Goal: Task Accomplishment & Management: Manage account settings

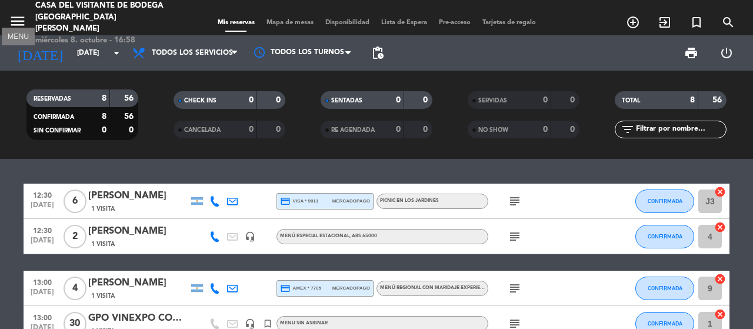
click at [14, 16] on icon "menu" at bounding box center [18, 21] width 18 height 18
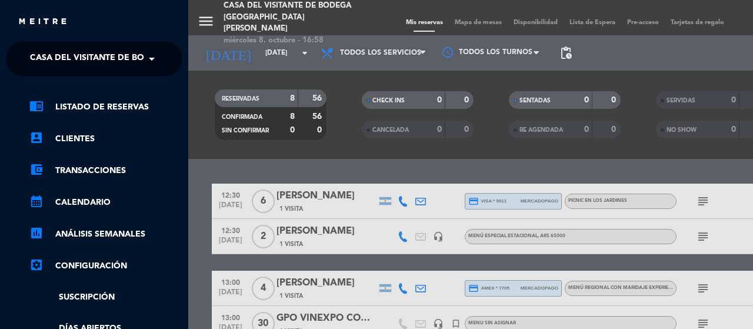
click at [86, 63] on span "Casa del Visitante de Bodega [GEOGRAPHIC_DATA][PERSON_NAME]" at bounding box center [178, 58] width 296 height 25
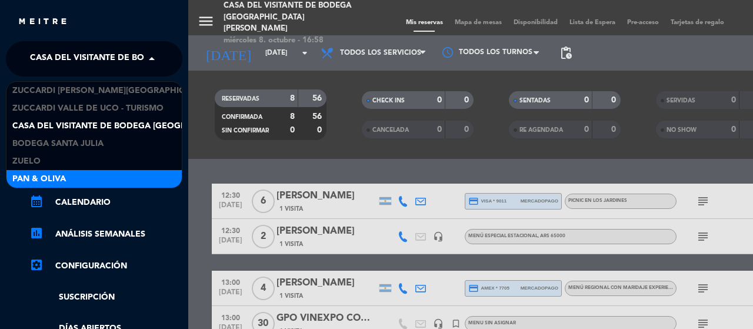
click at [72, 175] on div "Pan & Oliva" at bounding box center [93, 179] width 175 height 18
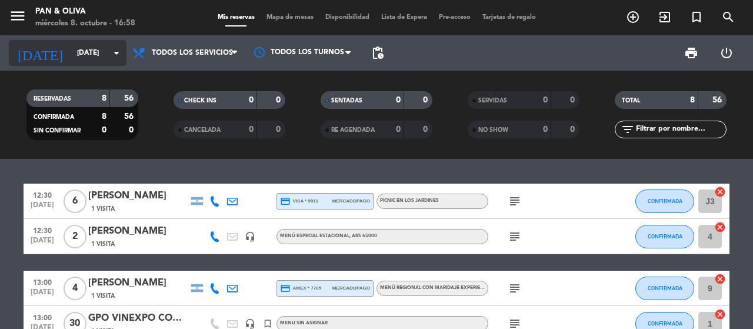
click at [95, 49] on input "[DATE]" at bounding box center [117, 53] width 93 height 20
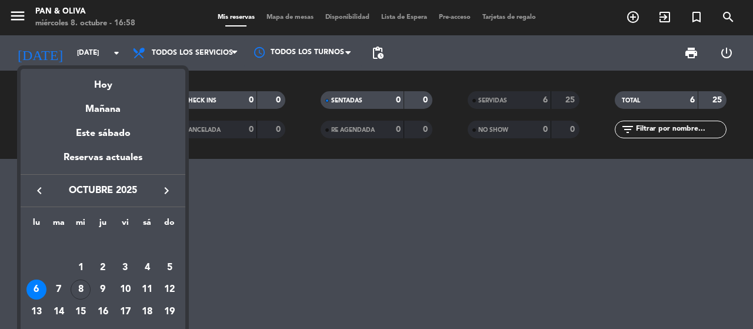
click at [39, 191] on icon "keyboard_arrow_left" at bounding box center [39, 190] width 14 height 14
click at [110, 312] on div "21" at bounding box center [103, 312] width 20 height 20
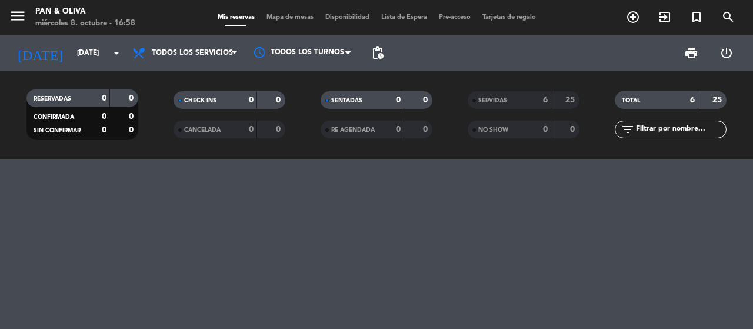
type input "[DEMOGRAPHIC_DATA][DATE]"
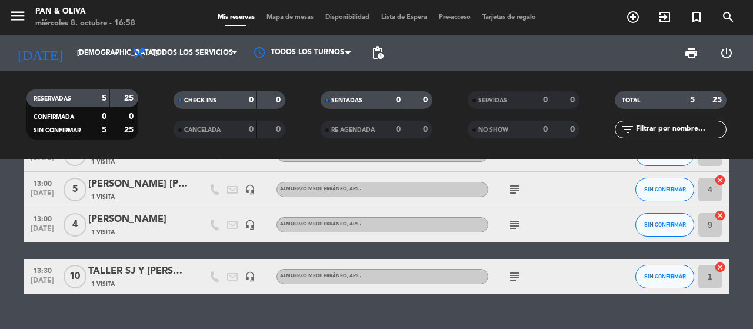
scroll to position [122, 0]
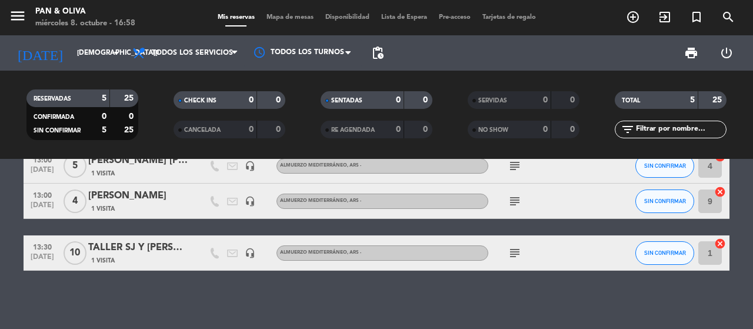
click at [73, 249] on span "10" at bounding box center [74, 253] width 23 height 24
click at [161, 252] on div "TALLER SJ Y [PERSON_NAME]" at bounding box center [138, 247] width 100 height 15
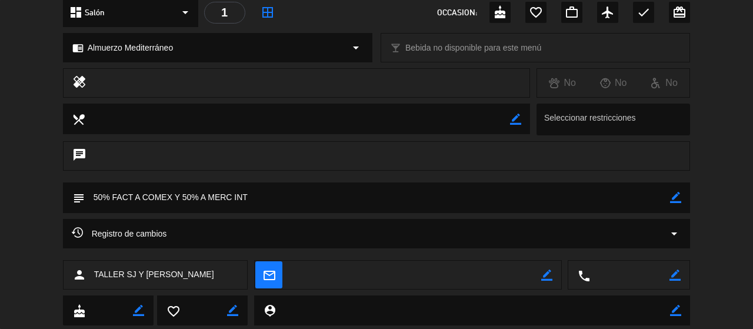
scroll to position [175, 0]
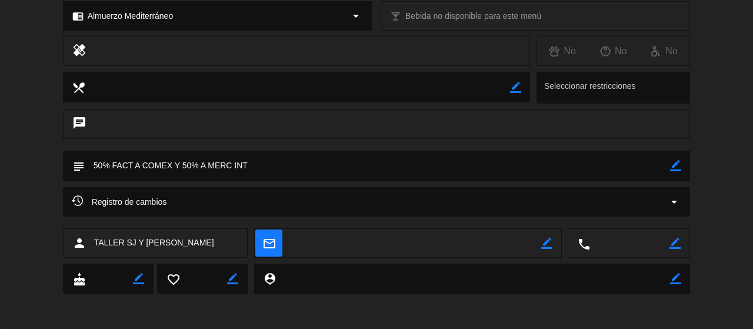
drag, startPoint x: 165, startPoint y: 165, endPoint x: 253, endPoint y: 163, distance: 88.2
click at [253, 163] on textarea at bounding box center [378, 166] width 586 height 30
click at [84, 197] on span "Registro de cambios" at bounding box center [119, 202] width 95 height 14
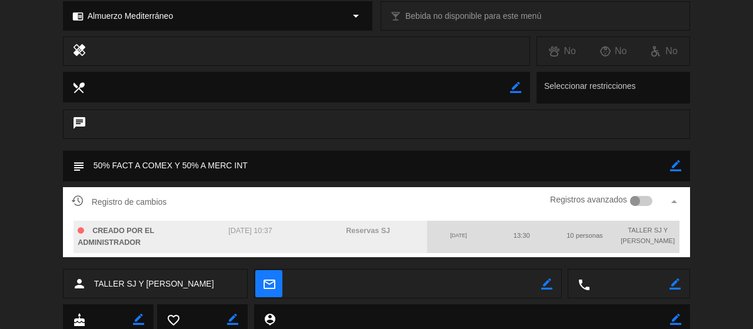
click at [0, 210] on div "Registro de cambios Registros avanzados arrow_drop_up CREADO POR EL ADMINISTRAD…" at bounding box center [376, 228] width 753 height 82
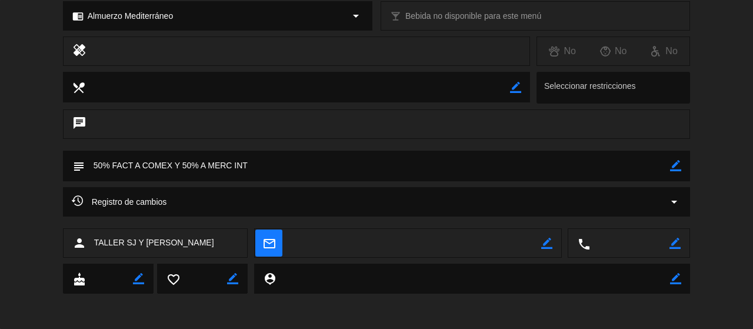
click at [166, 163] on textarea at bounding box center [378, 166] width 586 height 30
click at [77, 164] on icon "subject" at bounding box center [78, 165] width 13 height 13
click at [262, 155] on textarea at bounding box center [378, 166] width 586 height 30
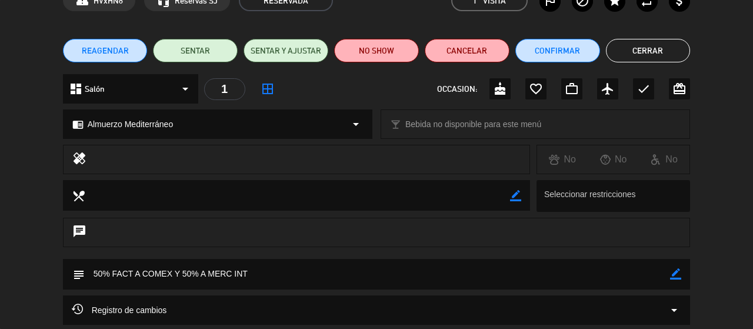
scroll to position [118, 0]
